Goal: Task Accomplishment & Management: Use online tool/utility

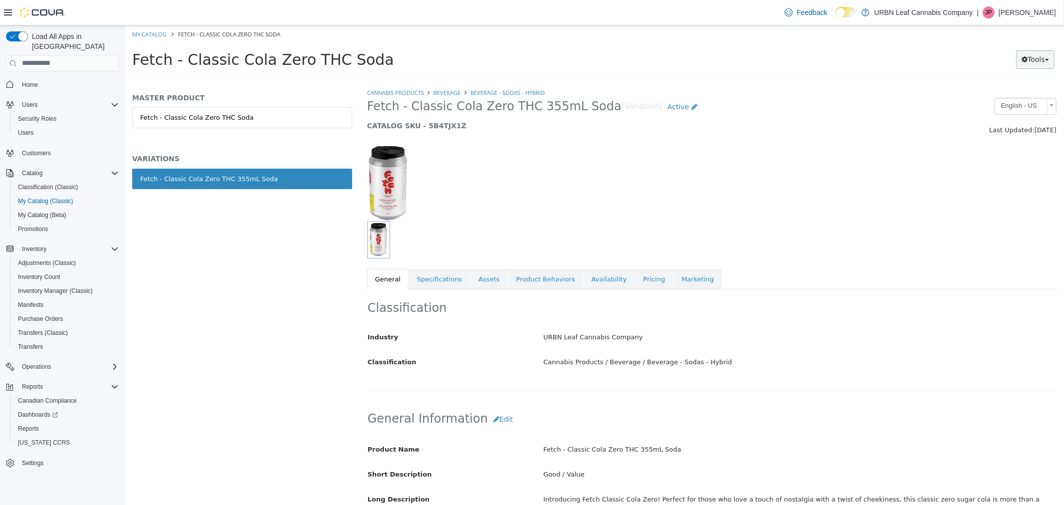
click at [1033, 55] on button "Tools" at bounding box center [1035, 59] width 38 height 18
click at [1001, 93] on link "Print Labels" at bounding box center [1014, 92] width 79 height 13
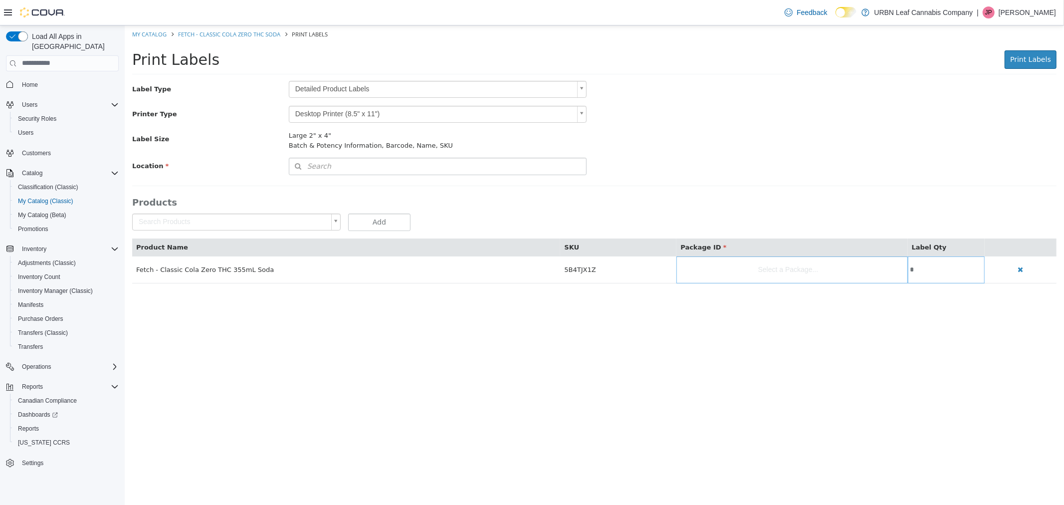
click at [331, 85] on body "Saving Bulk Changes... × My Catalog Fetch - Classic Cola Zero THC Soda Print La…" at bounding box center [593, 159] width 939 height 268
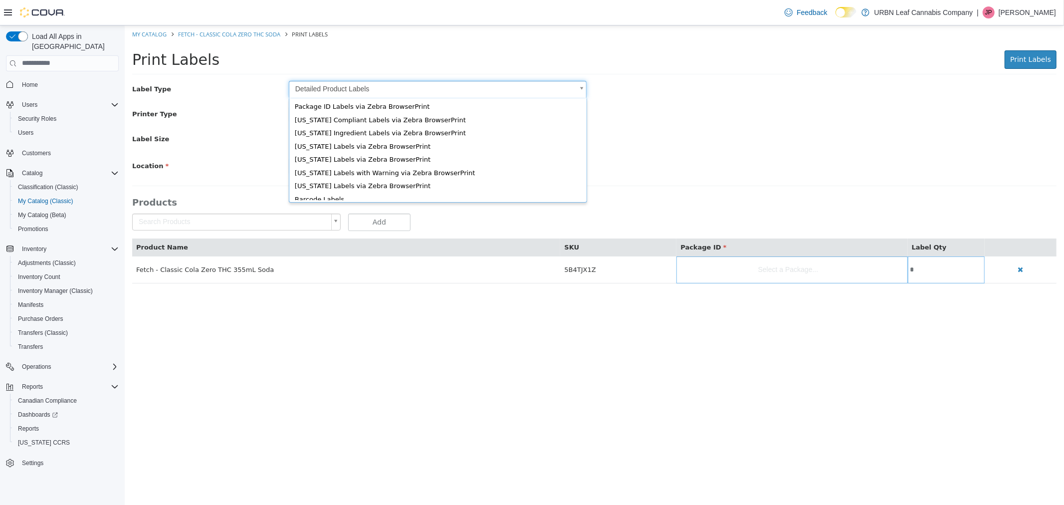
scroll to position [13, 0]
type input "*"
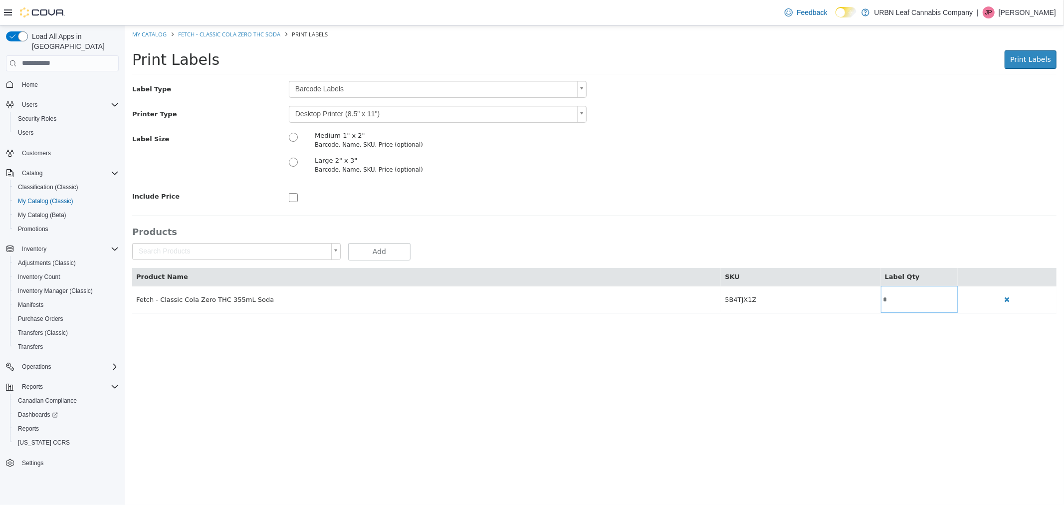
click at [327, 113] on body "Saving Bulk Changes... × My Catalog Fetch - Classic Cola Zero THC Soda Print La…" at bounding box center [593, 174] width 939 height 298
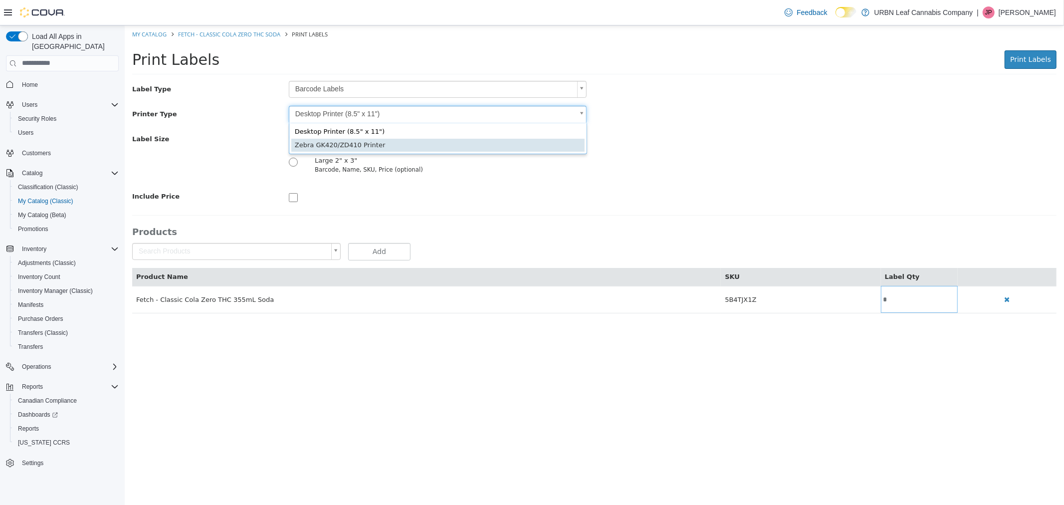
type input "*"
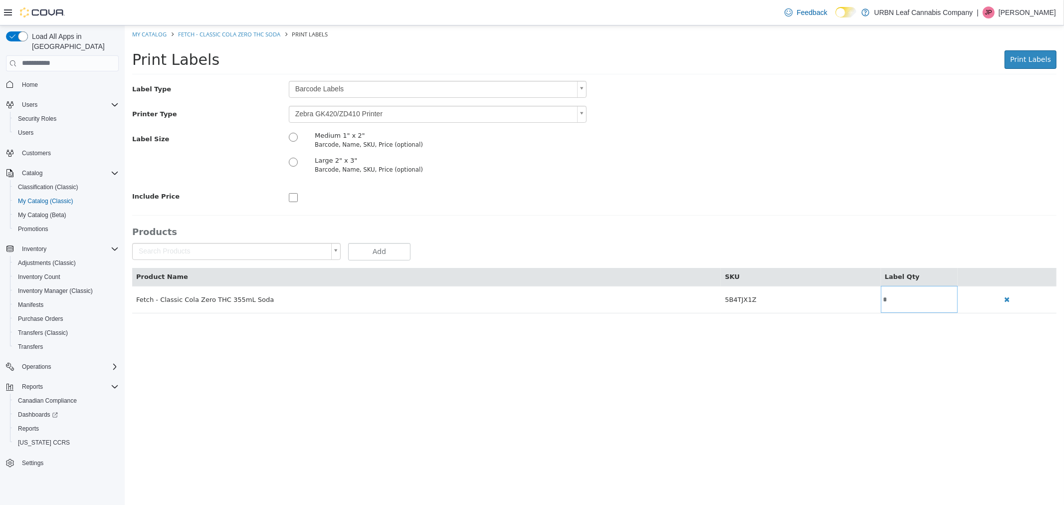
click at [1029, 69] on div "Print Labels Preparing Labels" at bounding box center [871, 58] width 370 height 19
click at [1028, 65] on button "Print Labels" at bounding box center [1030, 59] width 52 height 18
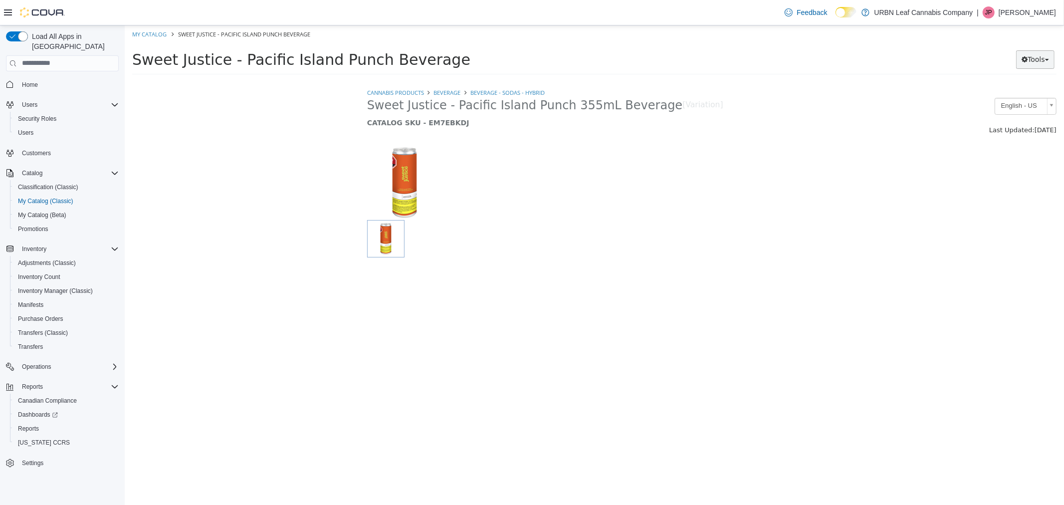
click at [1047, 54] on button "Tools" at bounding box center [1035, 59] width 38 height 18
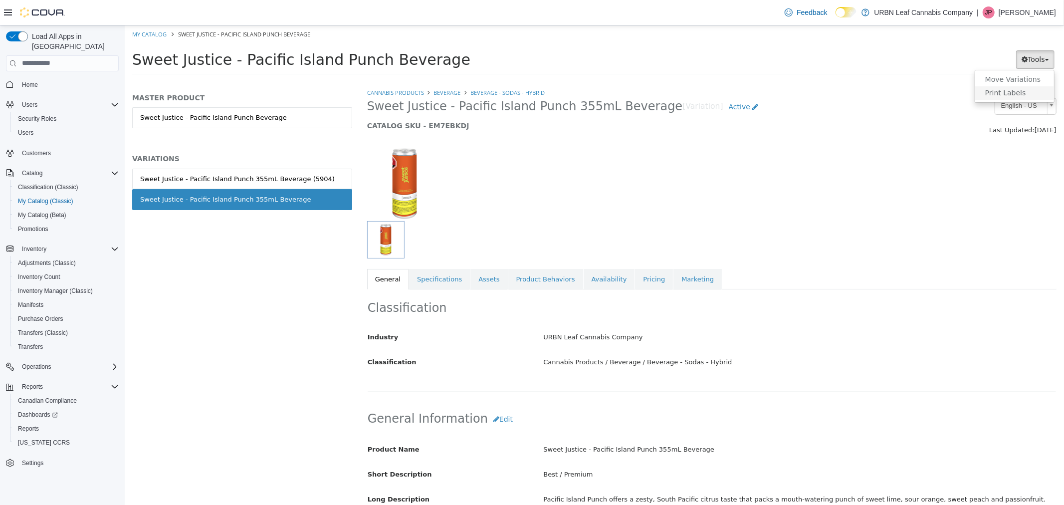
click at [1016, 91] on link "Print Labels" at bounding box center [1014, 92] width 79 height 13
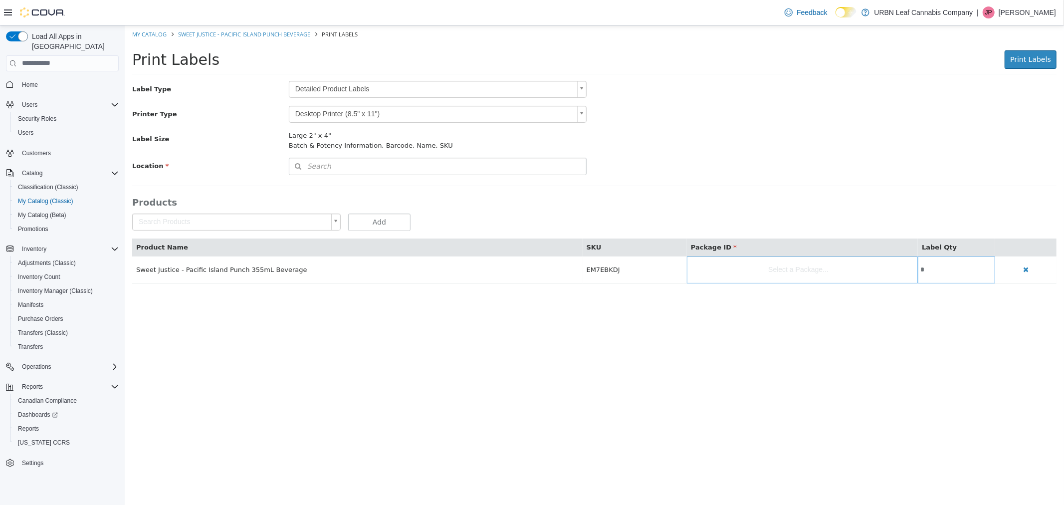
click at [353, 84] on body "Saving Bulk Changes... × My Catalog Sweet Justice - Pacific Island Punch Bevera…" at bounding box center [593, 159] width 939 height 268
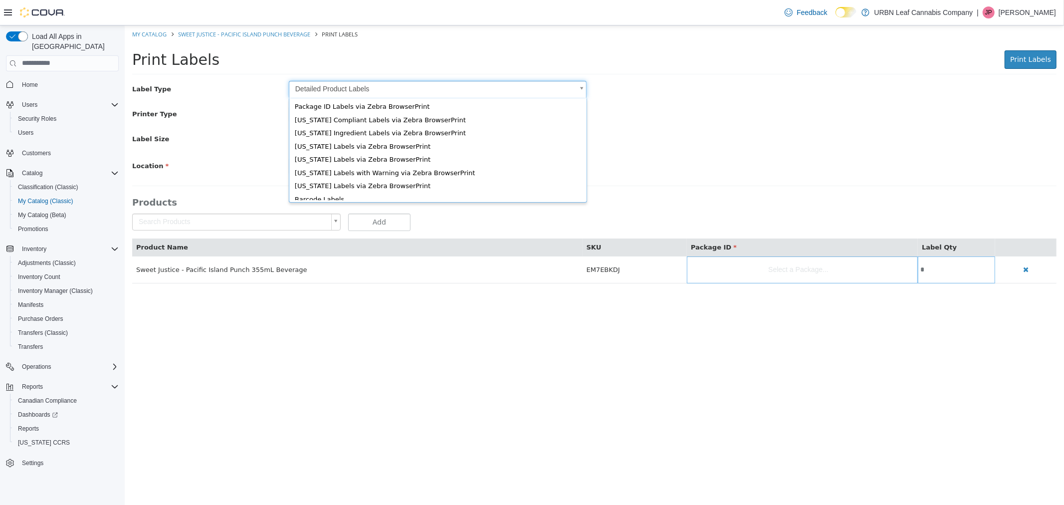
scroll to position [13, 0]
type input "*"
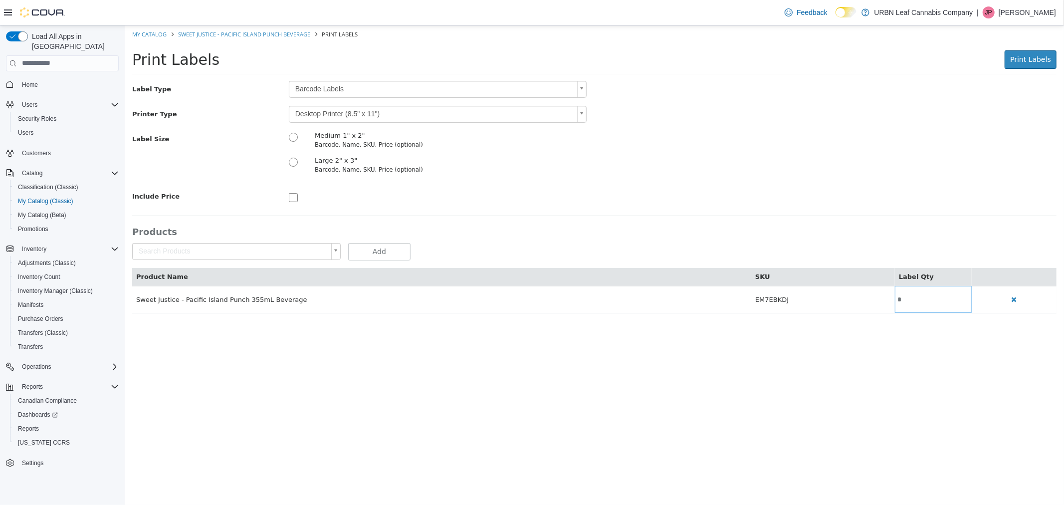
click at [639, 129] on div "Label Type Barcode Labels * Printer Type Desktop Printer (8.5" x 11") * Label S…" at bounding box center [594, 142] width 924 height 124
drag, startPoint x: 461, startPoint y: 109, endPoint x: 453, endPoint y: 119, distance: 12.1
click at [460, 109] on body "Saving Bulk Changes... × My Catalog Sweet Justice - Pacific Island Punch Bevera…" at bounding box center [593, 174] width 939 height 298
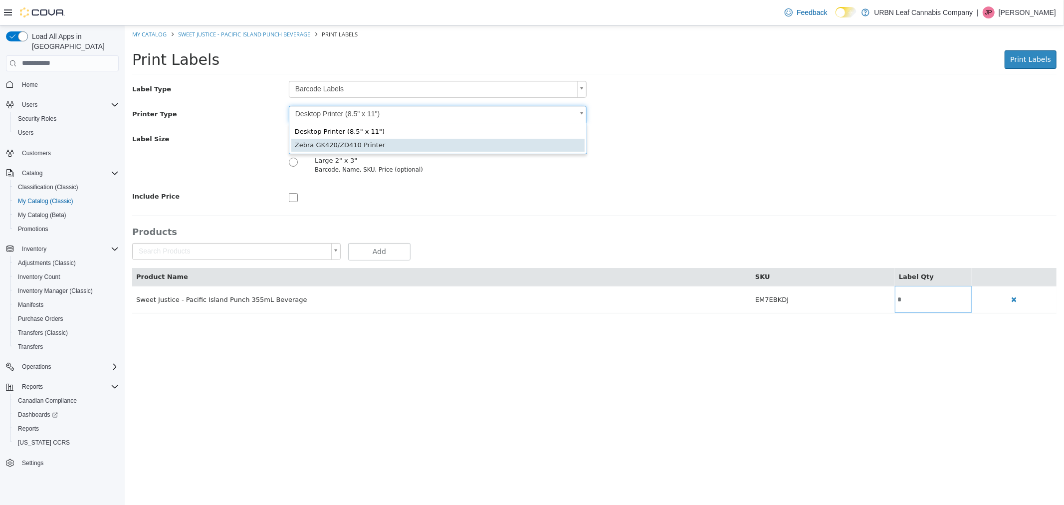
type input "*"
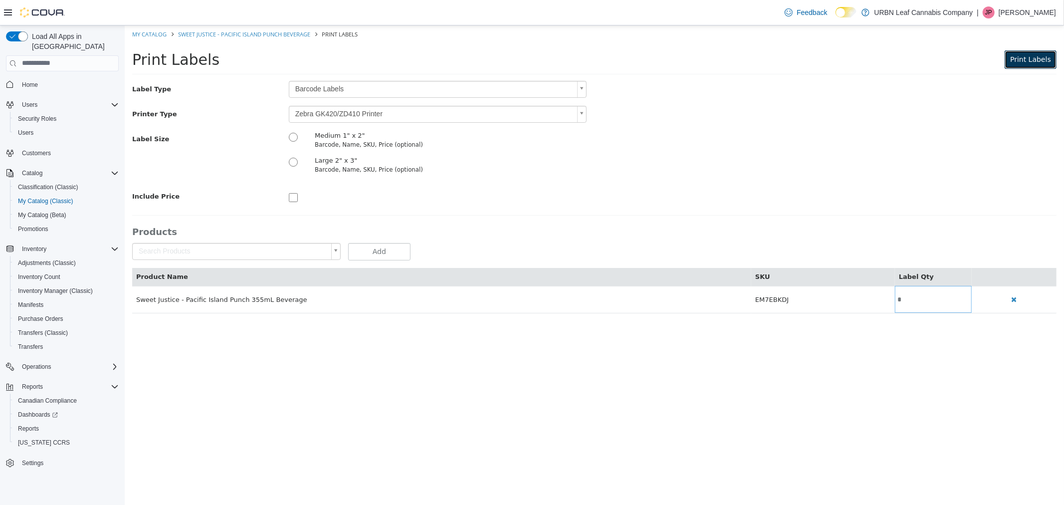
click at [1042, 55] on span "Print Labels" at bounding box center [1030, 59] width 41 height 8
